Goal: Understand process/instructions

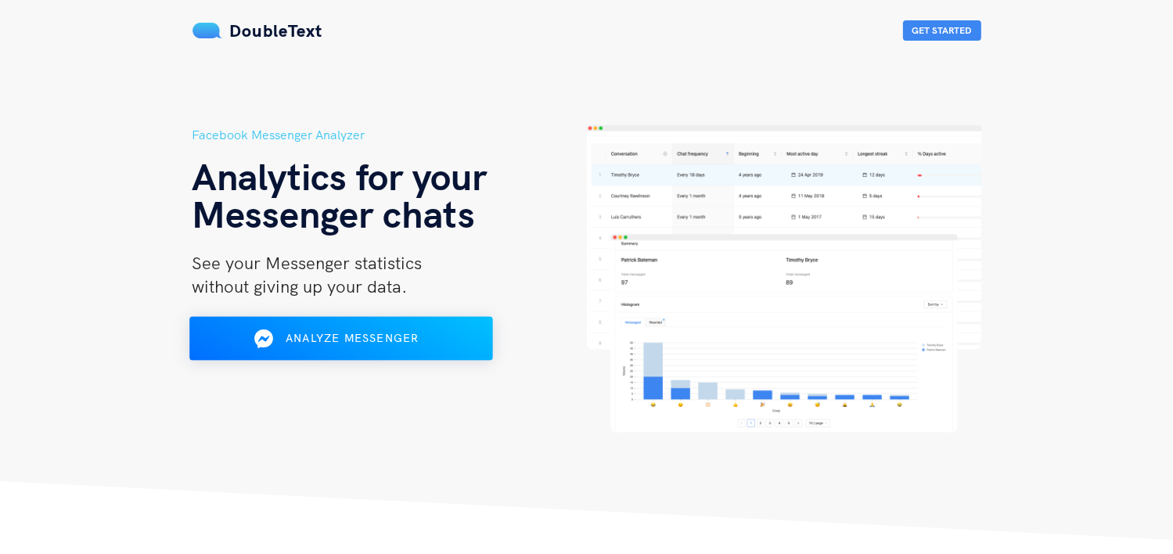
click at [440, 335] on div "Analyze Messenger" at bounding box center [340, 338] width 247 height 25
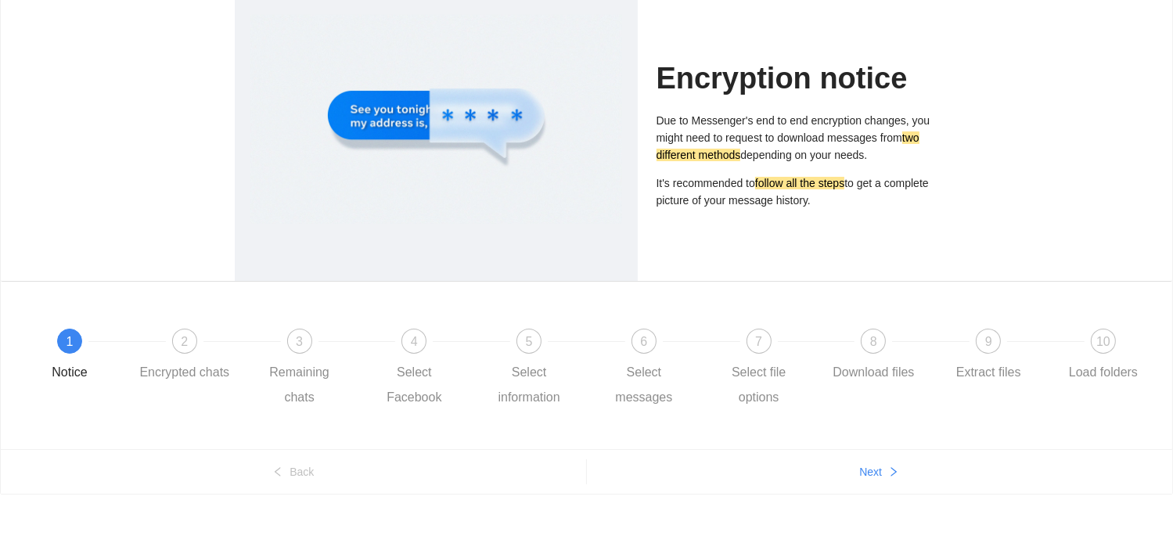
scroll to position [102, 0]
click at [876, 466] on span "Next" at bounding box center [870, 472] width 23 height 17
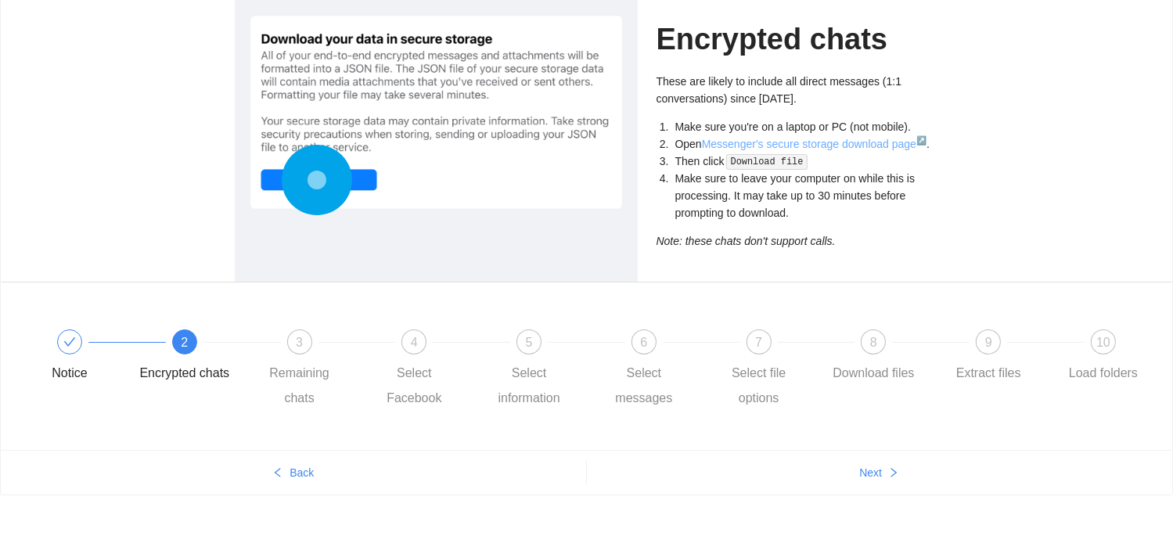
click at [811, 142] on link "Messenger's secure storage download page ↗" at bounding box center [814, 144] width 225 height 13
click at [67, 346] on icon "check" at bounding box center [69, 342] width 13 height 13
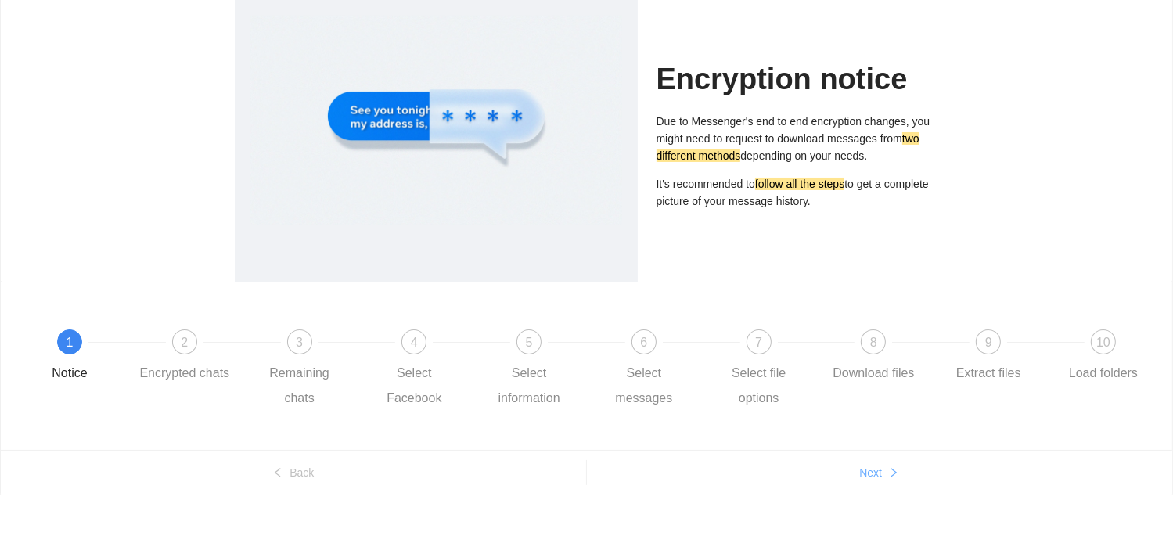
click at [880, 474] on span "Next" at bounding box center [870, 472] width 23 height 17
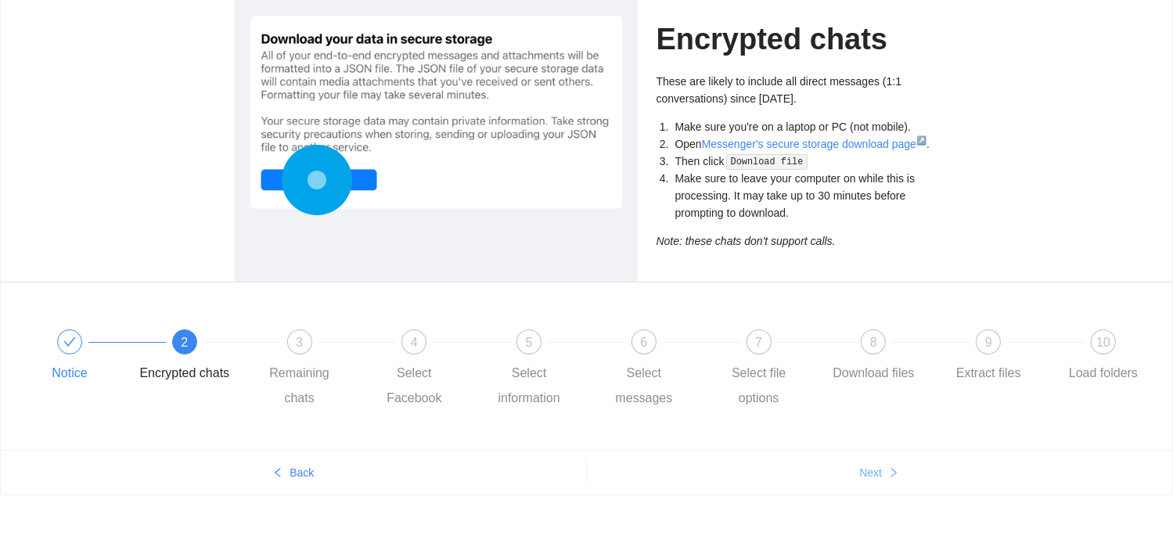
click at [878, 473] on span "Next" at bounding box center [870, 472] width 23 height 17
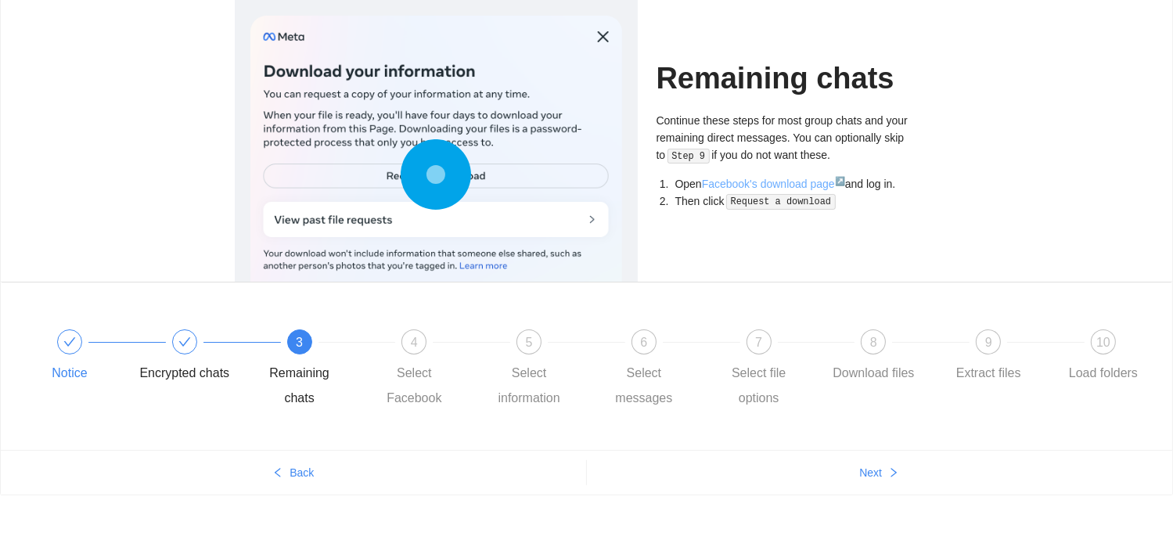
click at [789, 181] on link "Facebook's download page ↗" at bounding box center [773, 184] width 143 height 13
click at [878, 476] on span "Next" at bounding box center [870, 472] width 23 height 17
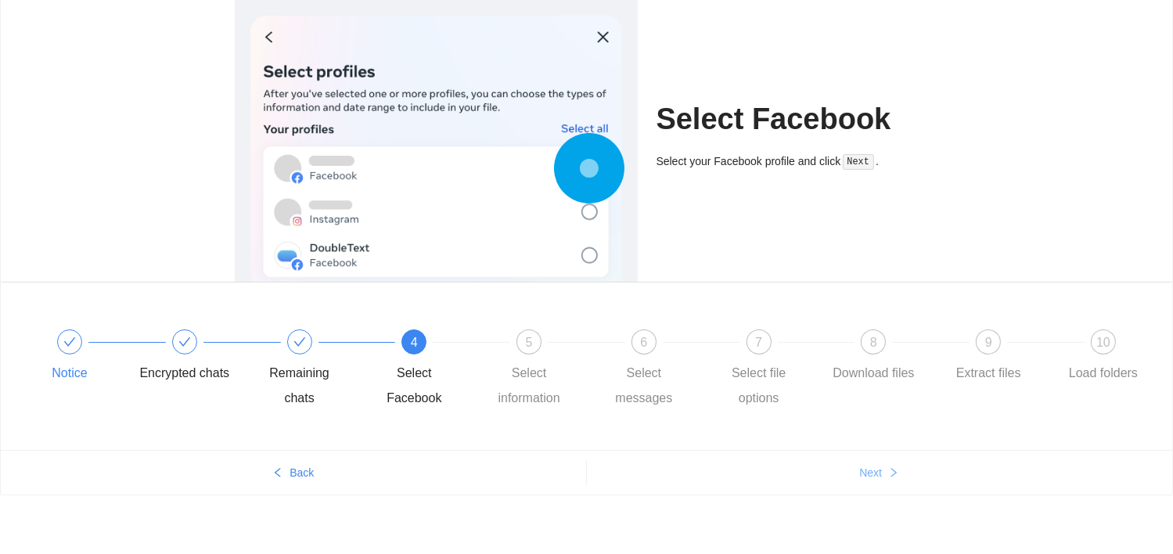
click at [878, 476] on span "Next" at bounding box center [870, 472] width 23 height 17
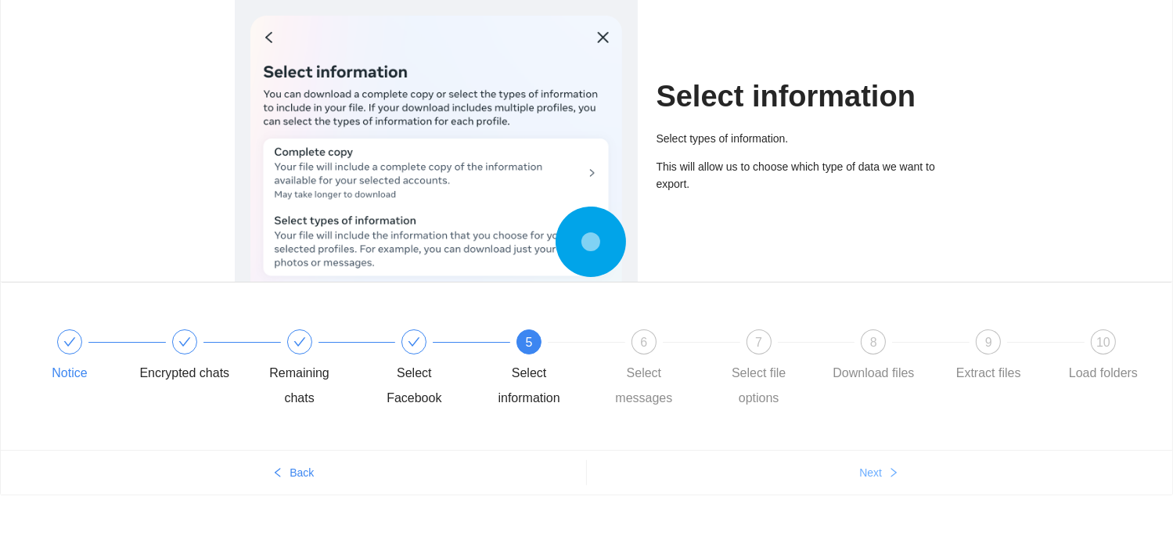
click at [878, 476] on span "Next" at bounding box center [870, 472] width 23 height 17
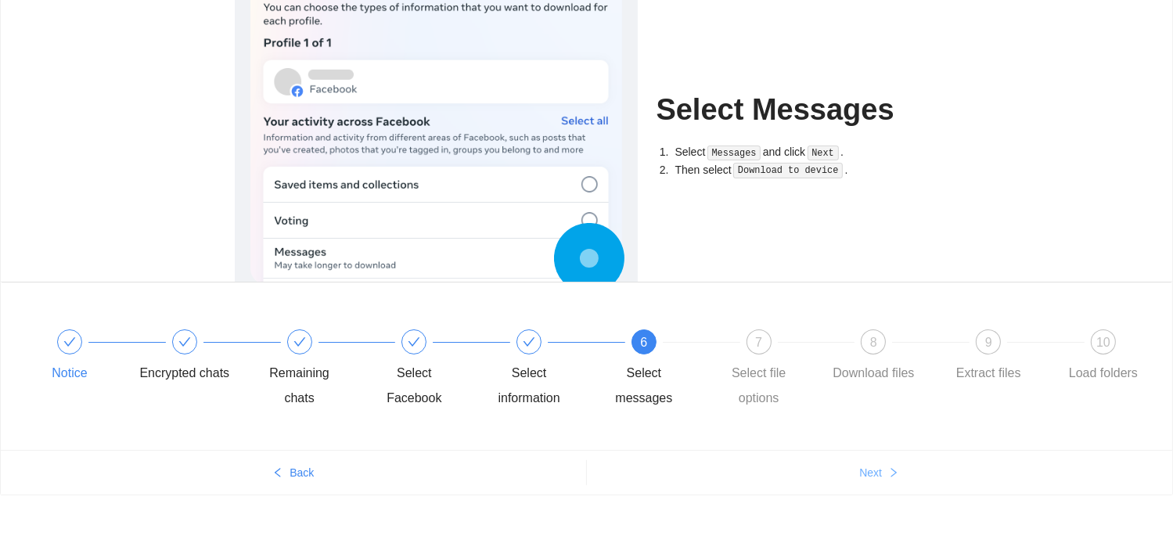
click at [878, 476] on span "Next" at bounding box center [870, 472] width 23 height 17
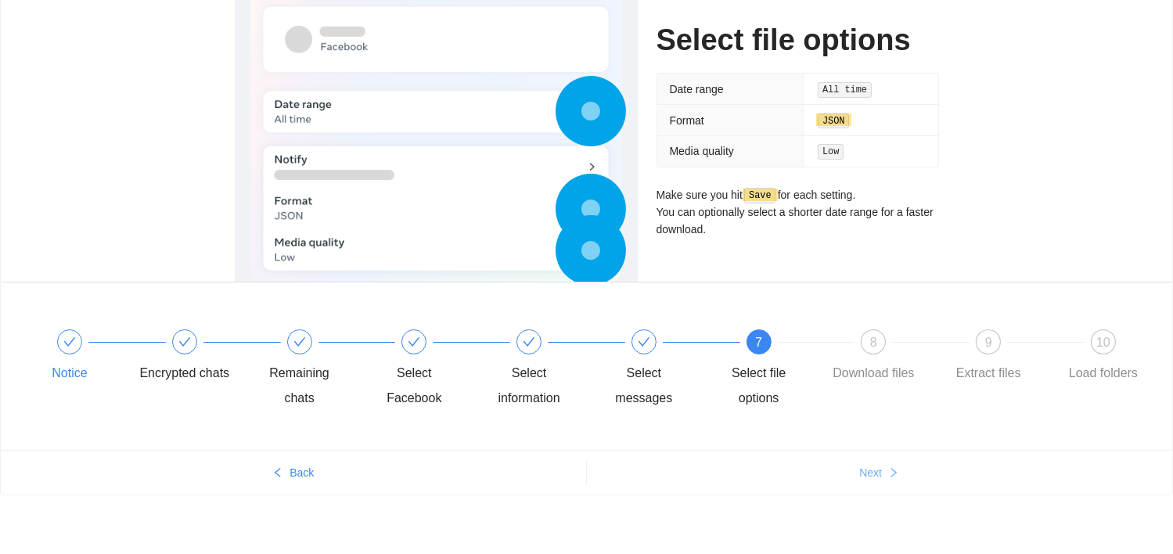
click at [876, 476] on span "Next" at bounding box center [870, 472] width 23 height 17
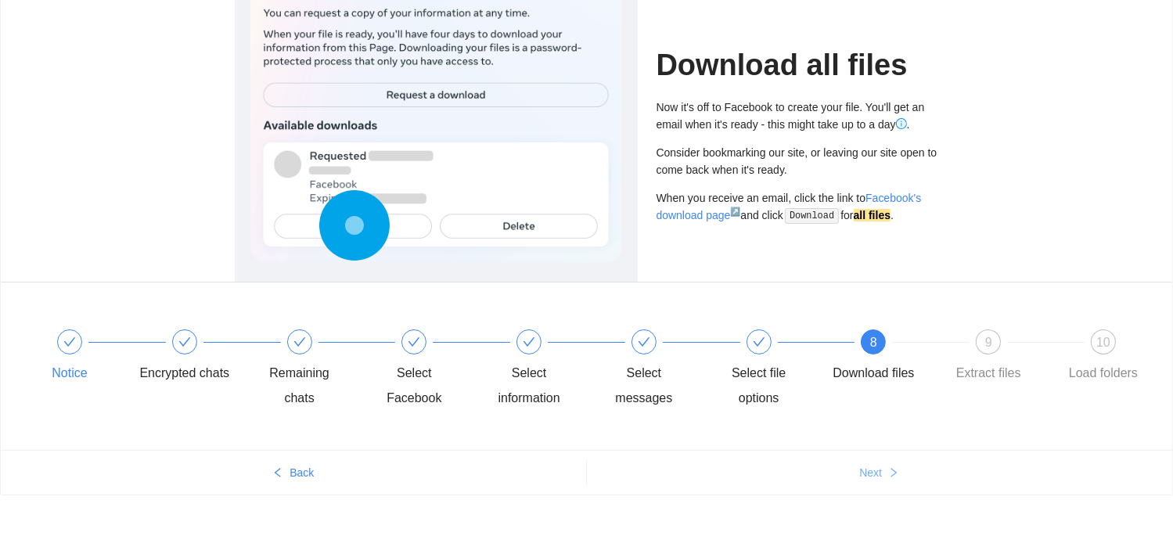
click at [875, 476] on span "Next" at bounding box center [870, 472] width 23 height 17
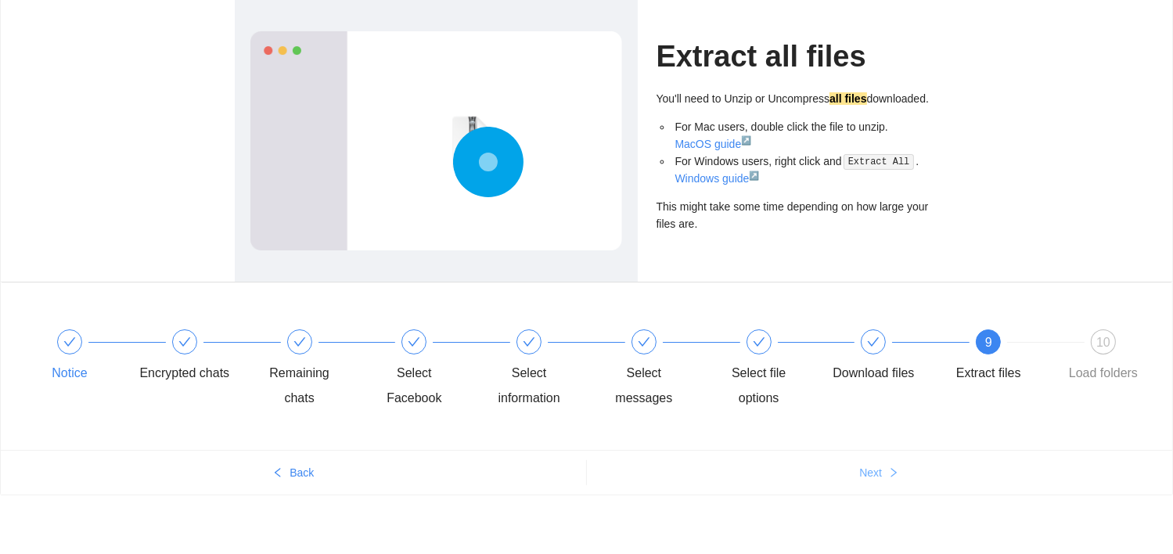
click at [875, 474] on span "Next" at bounding box center [870, 472] width 23 height 17
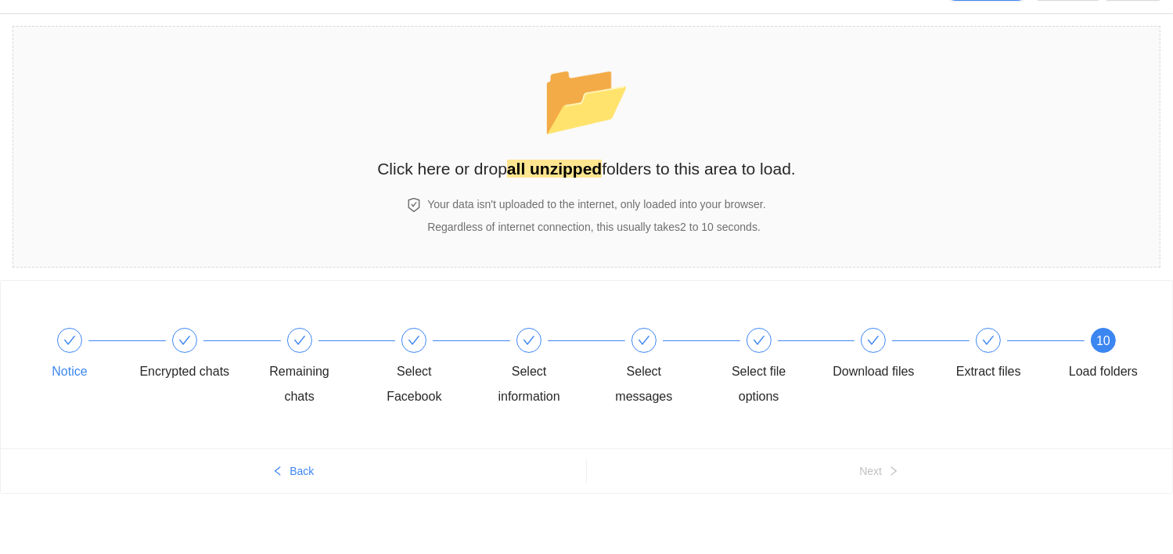
scroll to position [36, 0]
